Goal: Task Accomplishment & Management: Use online tool/utility

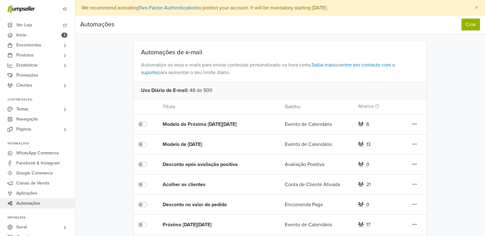
click at [291, 75] on span "Automatize os seus e-mails para enviar conteúdo personalizado na hora certa. Sa…" at bounding box center [281, 68] width 294 height 25
drag, startPoint x: 212, startPoint y: 87, endPoint x: 245, endPoint y: 85, distance: 32.3
click at [245, 85] on div "Uso Diário de E-mail : 48 de 500" at bounding box center [281, 90] width 294 height 18
click at [341, 84] on div "Uso Diário de E-mail : 48 de 500" at bounding box center [281, 90] width 294 height 18
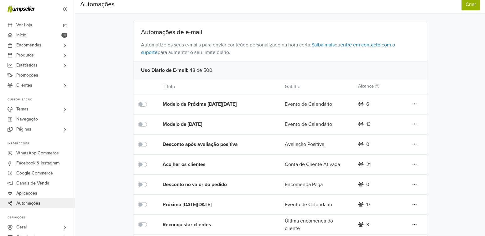
scroll to position [31, 0]
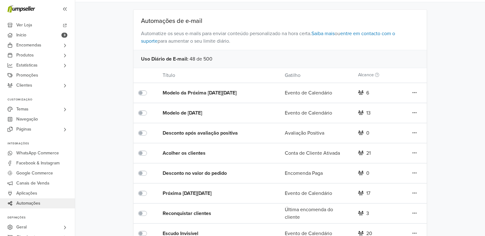
click at [252, 53] on div "Uso Diário de E-mail : 48 de 500" at bounding box center [281, 59] width 294 height 18
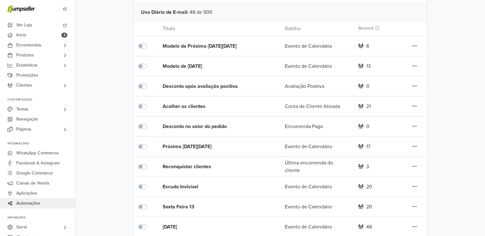
scroll to position [87, 0]
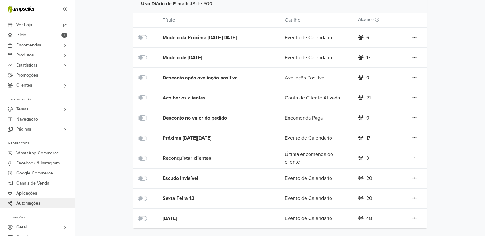
click at [365, 215] on div "48" at bounding box center [378, 218] width 49 height 8
click at [411, 217] on div "Editar Duplicar Apagar" at bounding box center [414, 218] width 24 height 8
click at [412, 217] on icon at bounding box center [414, 217] width 4 height 5
click at [306, 219] on div "Evento de Calendário" at bounding box center [316, 218] width 73 height 8
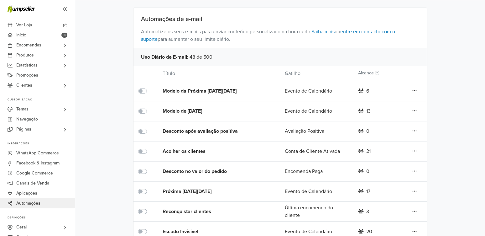
scroll to position [24, 0]
